Goal: Task Accomplishment & Management: Manage account settings

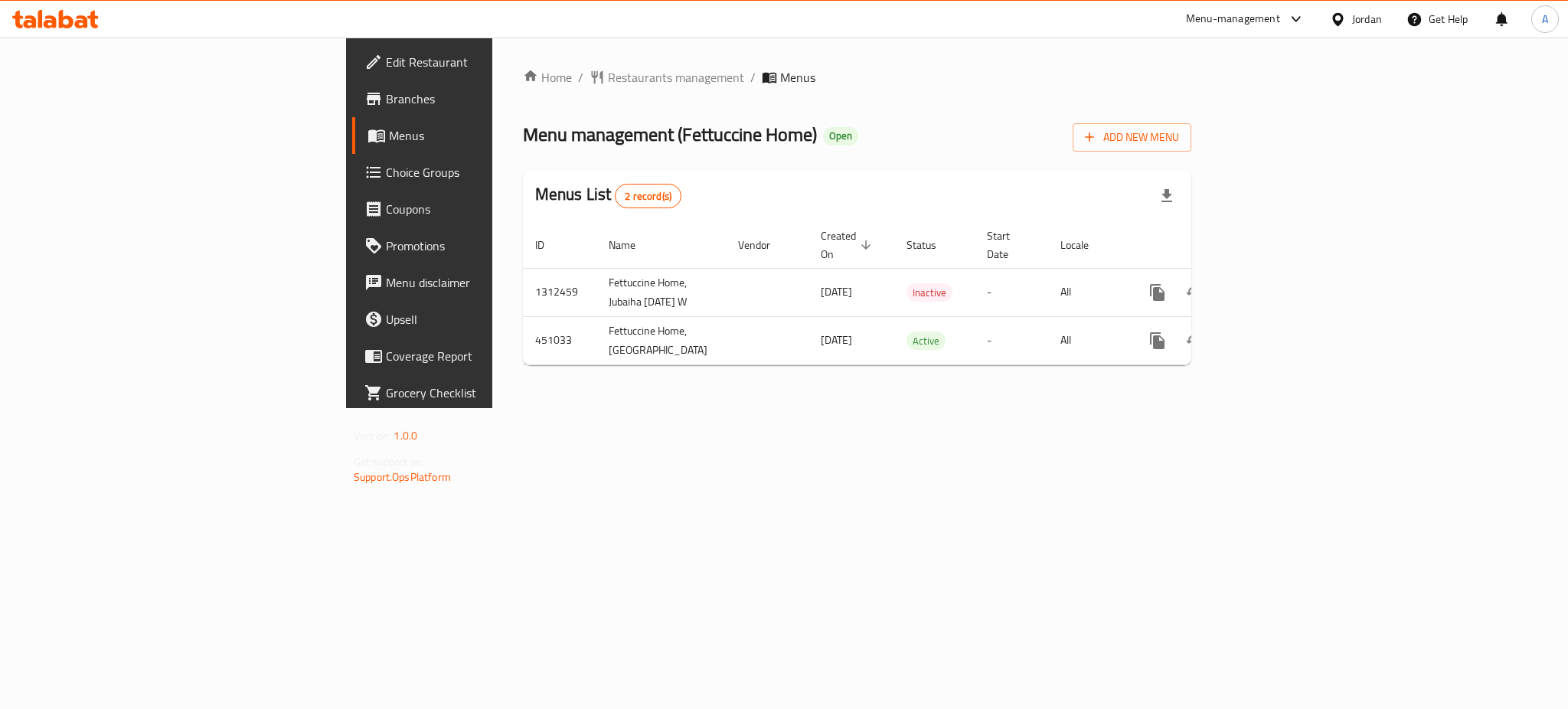
click at [1277, 283] on icon "enhanced table" at bounding box center [1267, 292] width 18 height 18
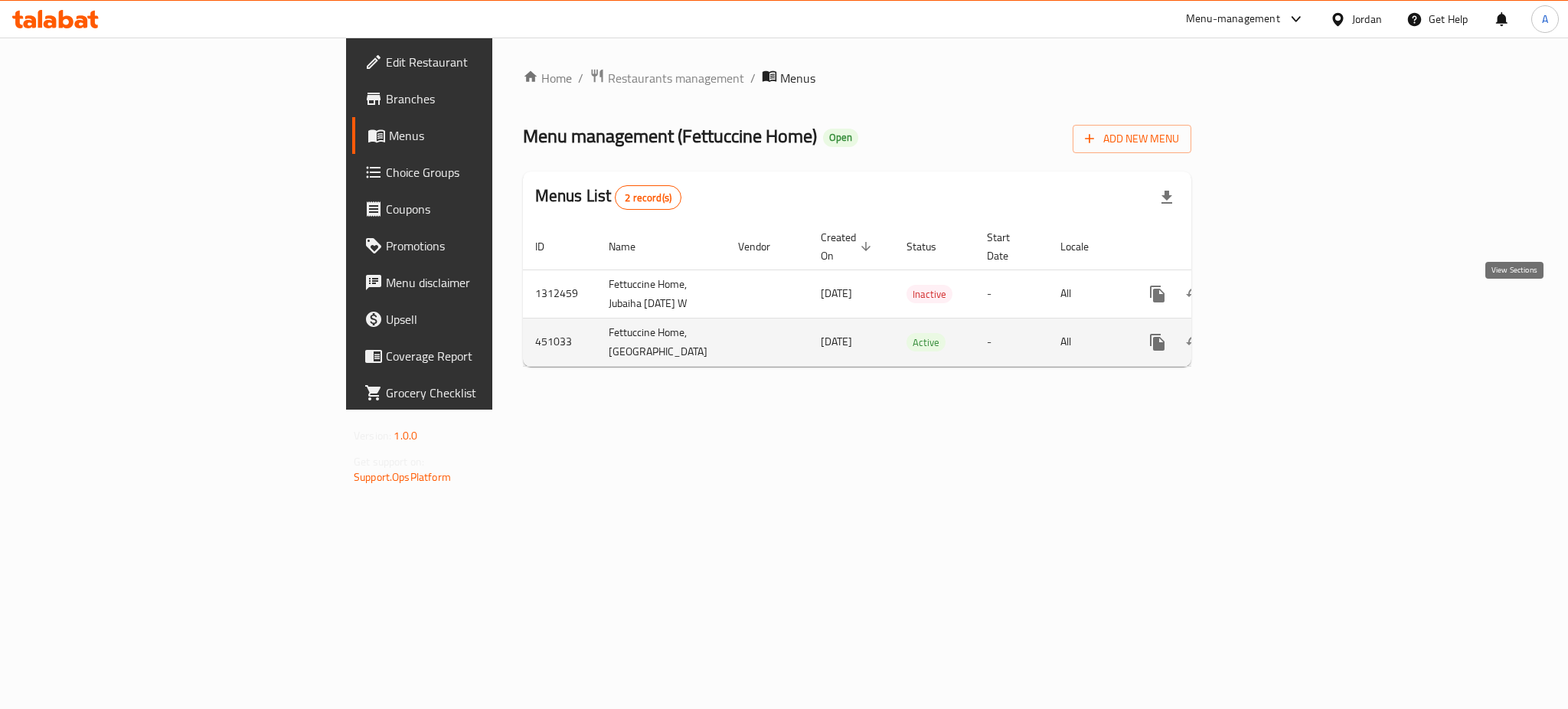
click at [1277, 333] on icon "enhanced table" at bounding box center [1267, 341] width 18 height 18
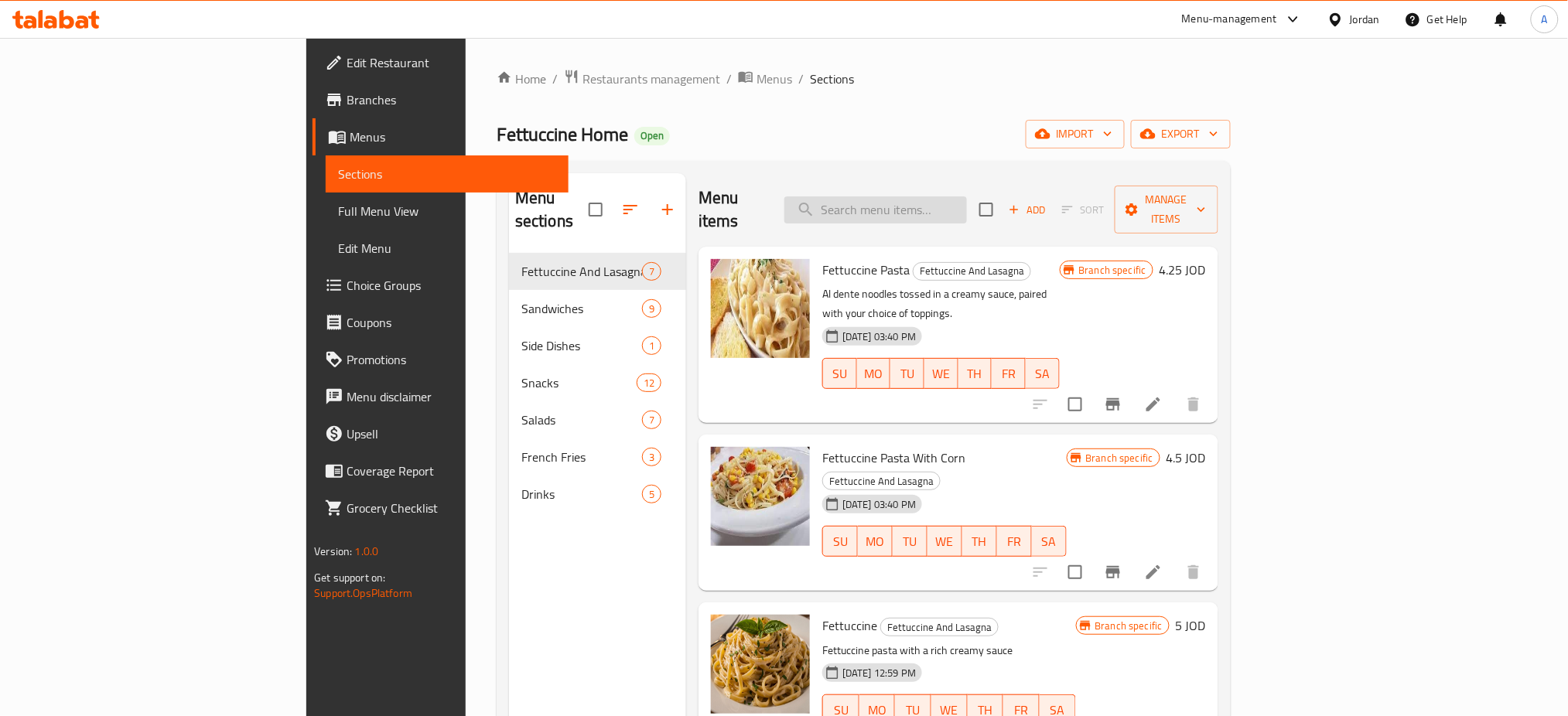
click at [967, 197] on input "search" at bounding box center [875, 210] width 183 height 27
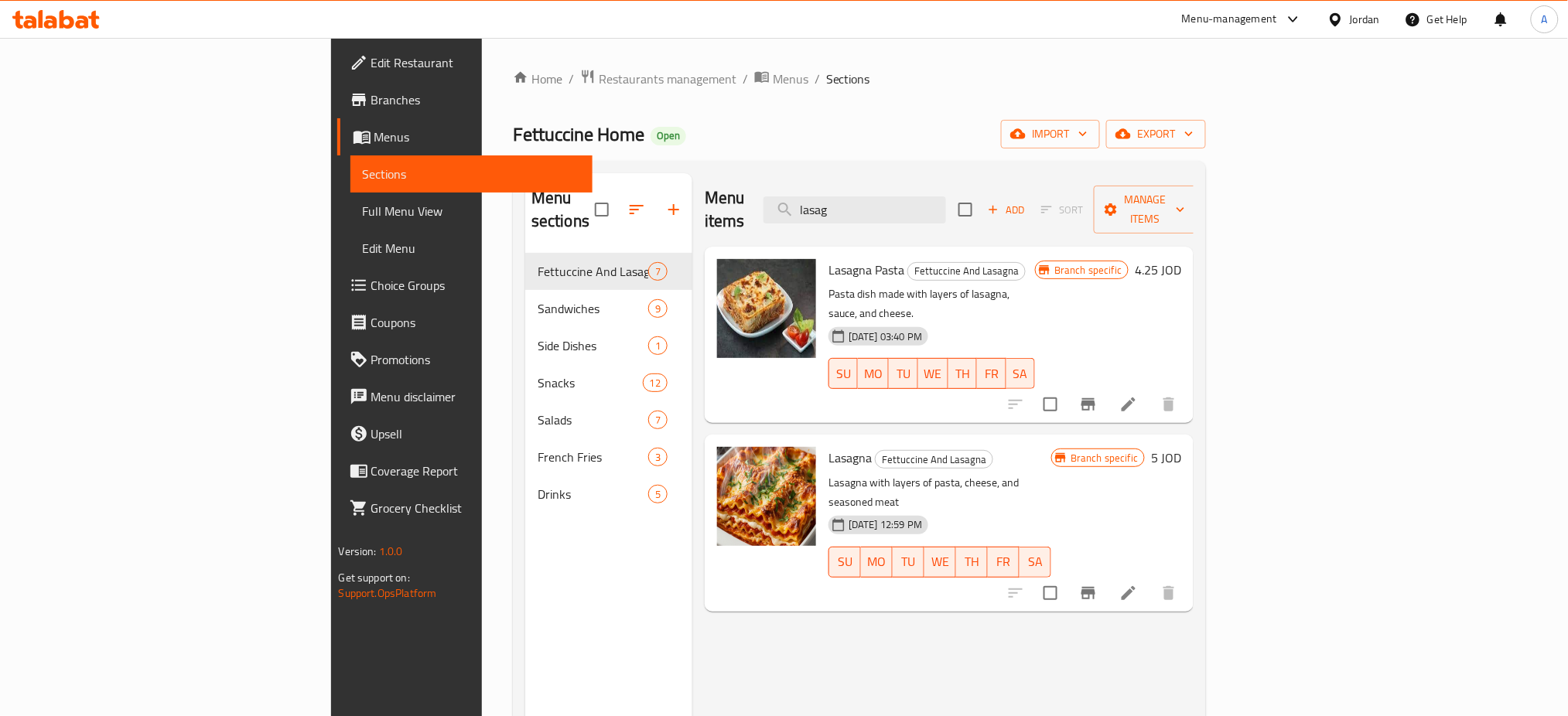
type input "lasag"
drag, startPoint x: 88, startPoint y: 658, endPoint x: 85, endPoint y: 616, distance: 42.1
click at [331, 658] on div "Edit Restaurant Branches Menus Sections Full Menu View Edit Menu Choice Groups …" at bounding box center [462, 396] width 263 height 716
click at [1150, 390] on li at bounding box center [1128, 405] width 43 height 28
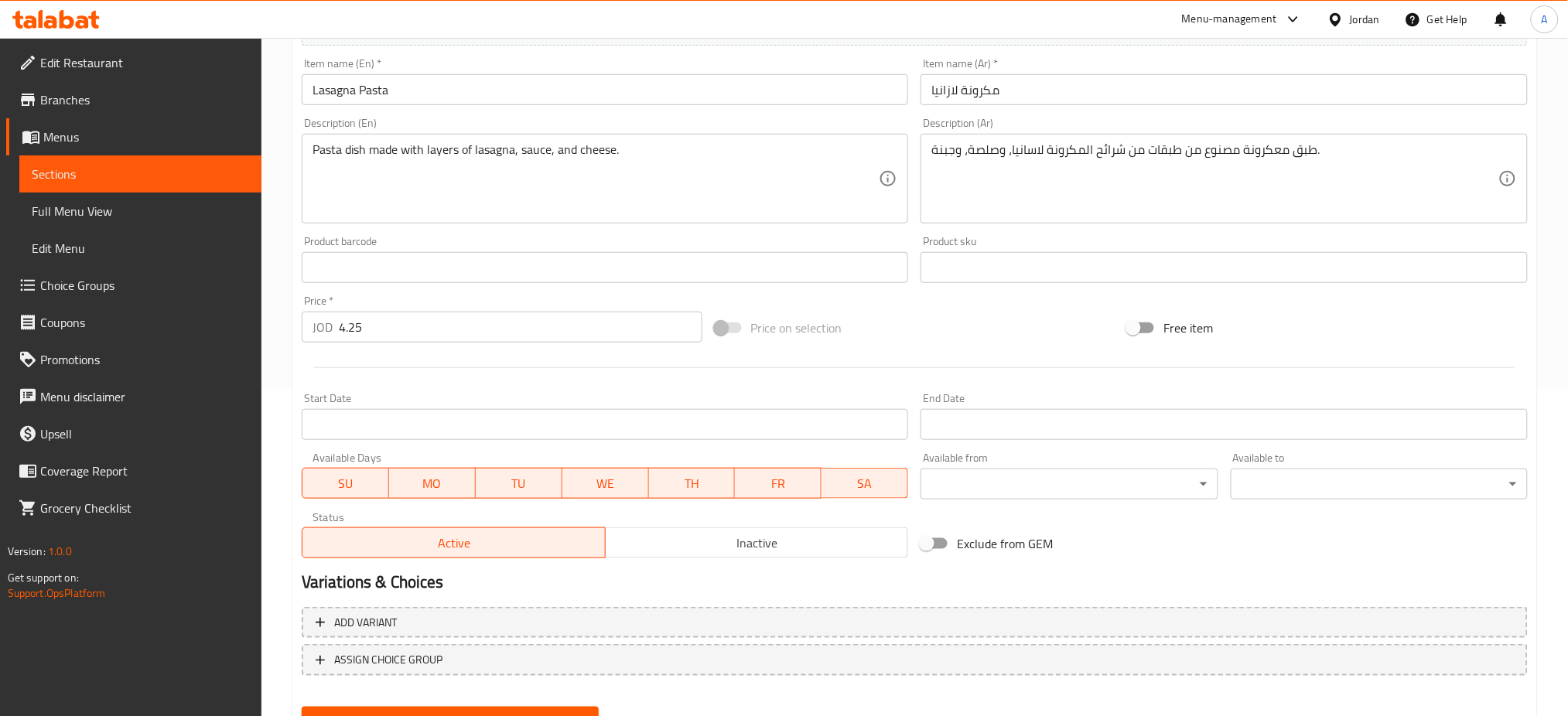
scroll to position [330, 0]
click at [719, 503] on div "Status Active Inactive" at bounding box center [605, 532] width 620 height 59
click at [708, 529] on span "Inactive" at bounding box center [757, 541] width 291 height 23
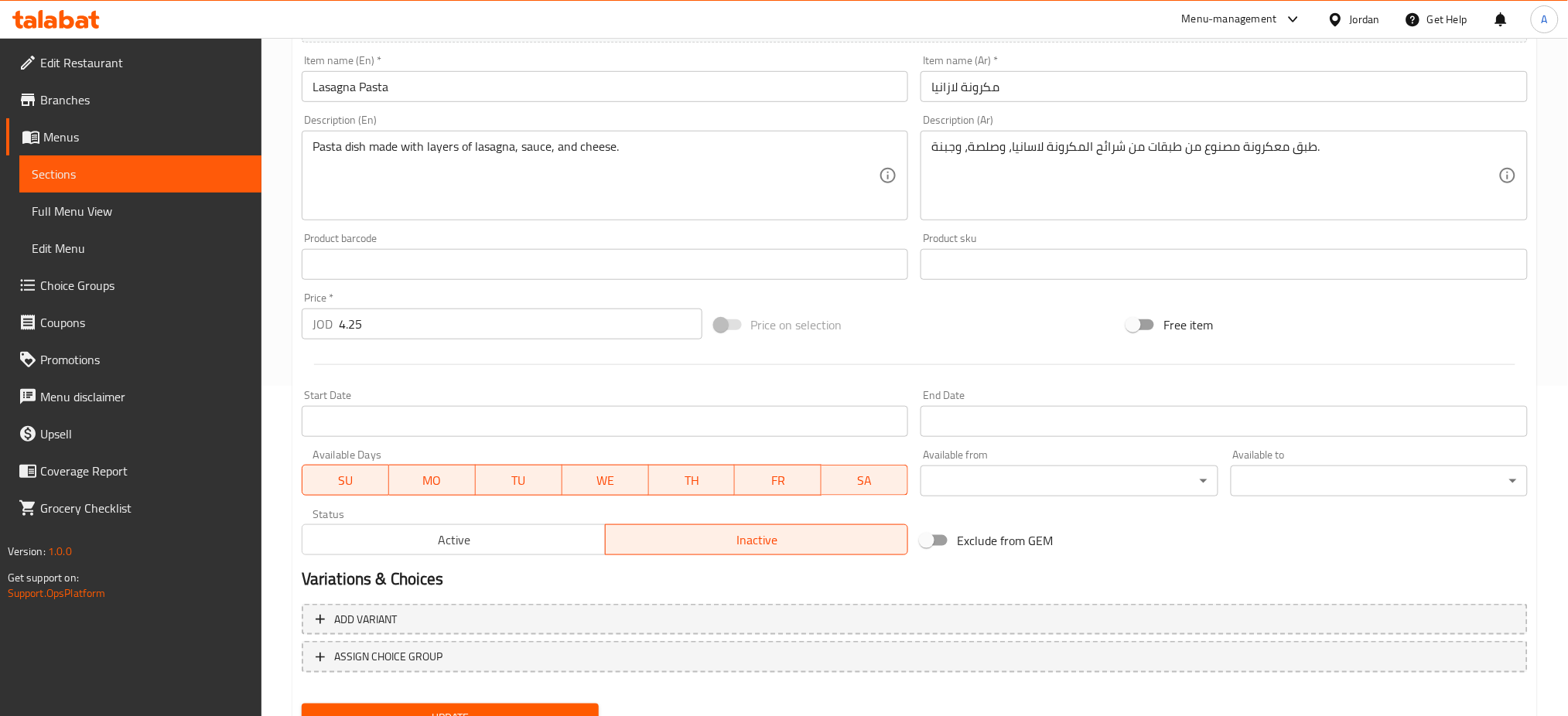
click at [471, 704] on button "Update" at bounding box center [450, 718] width 297 height 29
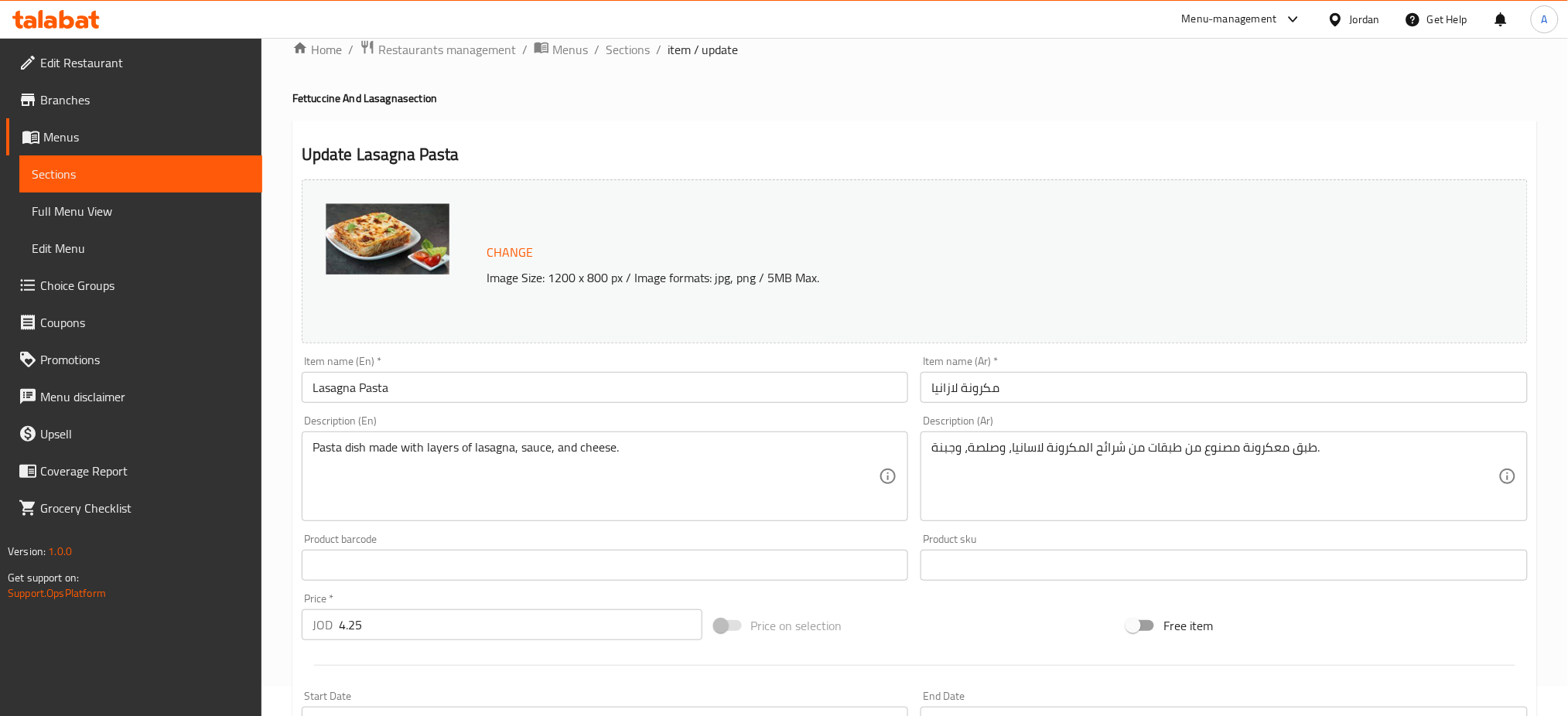
scroll to position [0, 0]
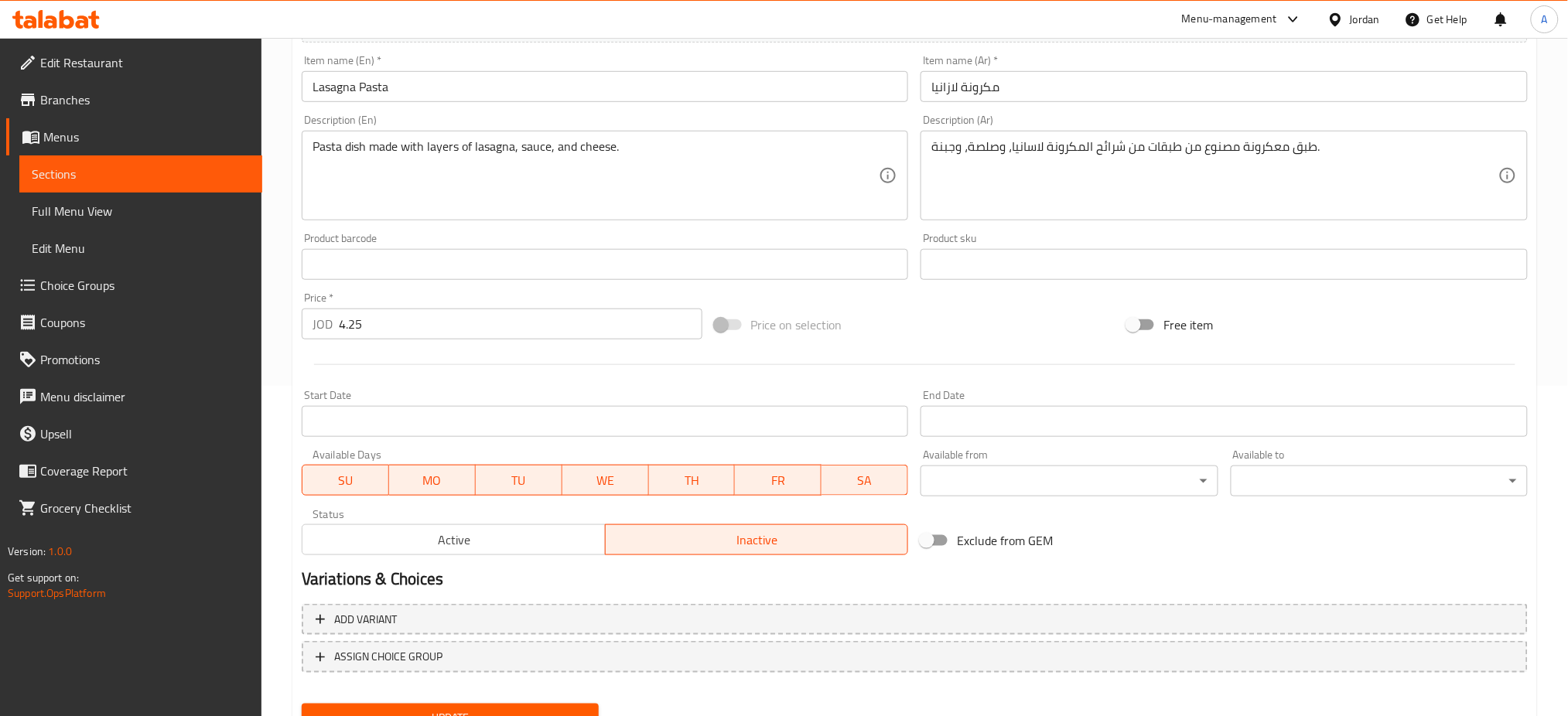
click at [528, 704] on button "Update" at bounding box center [450, 718] width 297 height 29
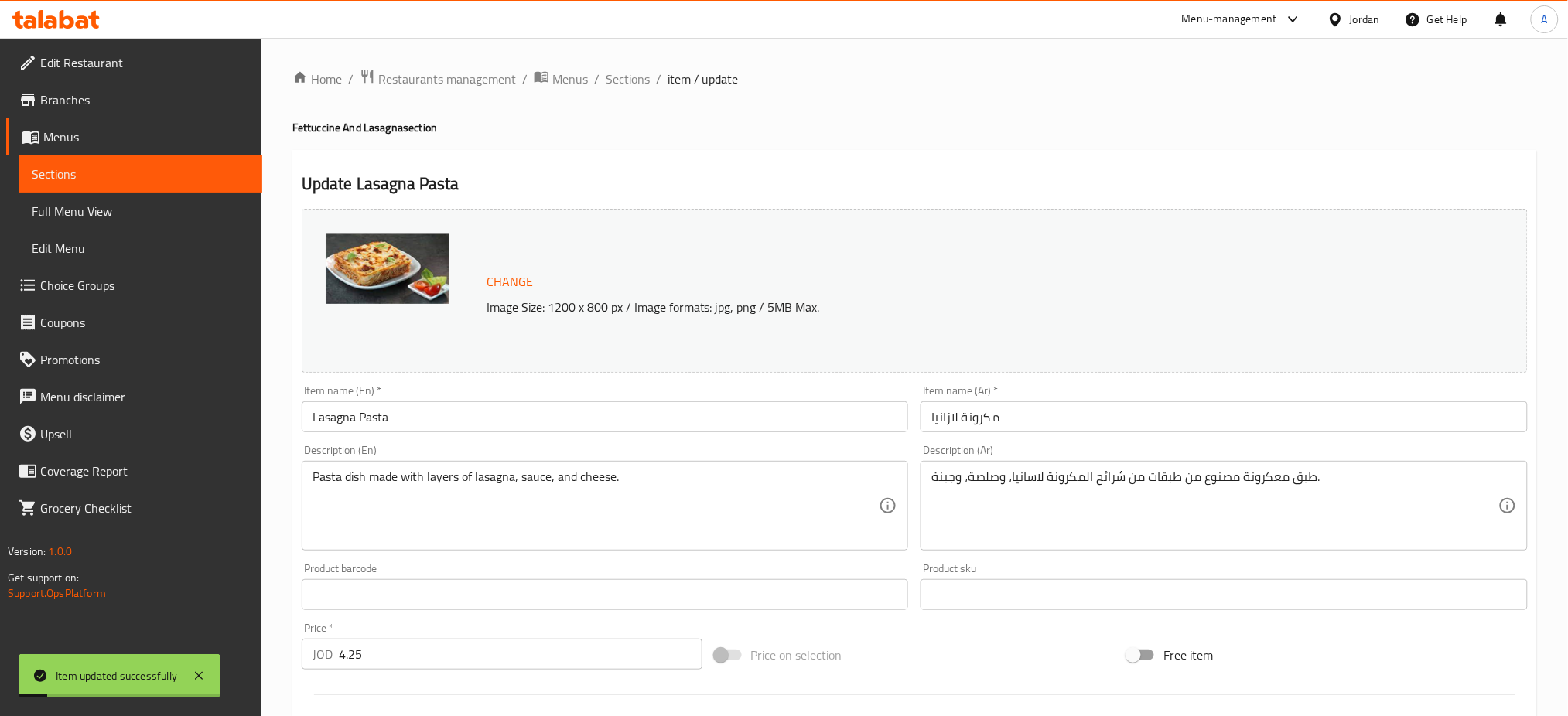
click at [606, 83] on span "Sections" at bounding box center [628, 78] width 44 height 18
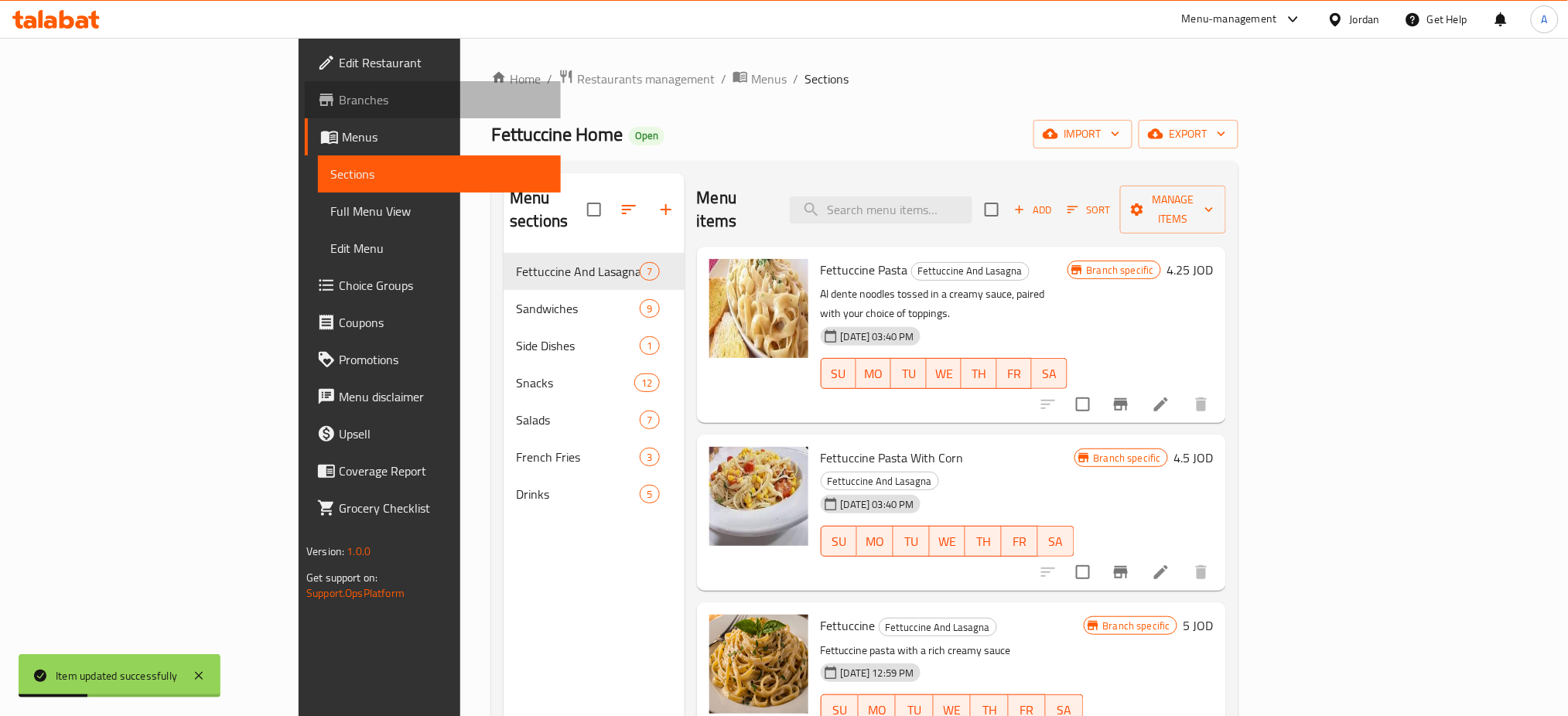
click at [339, 90] on span "Branches" at bounding box center [443, 99] width 210 height 18
